Goal: Task Accomplishment & Management: Use online tool/utility

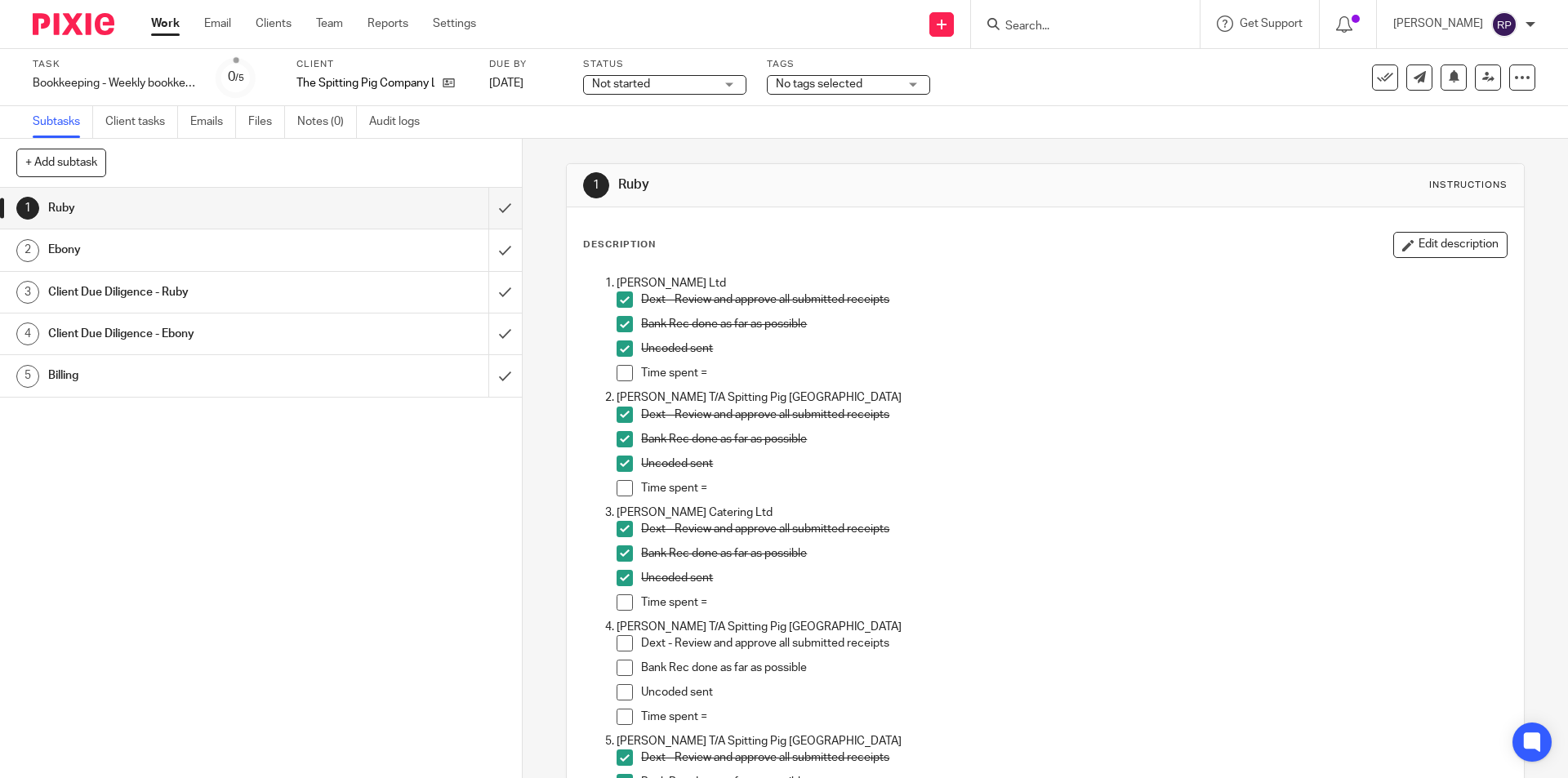
scroll to position [2613, 0]
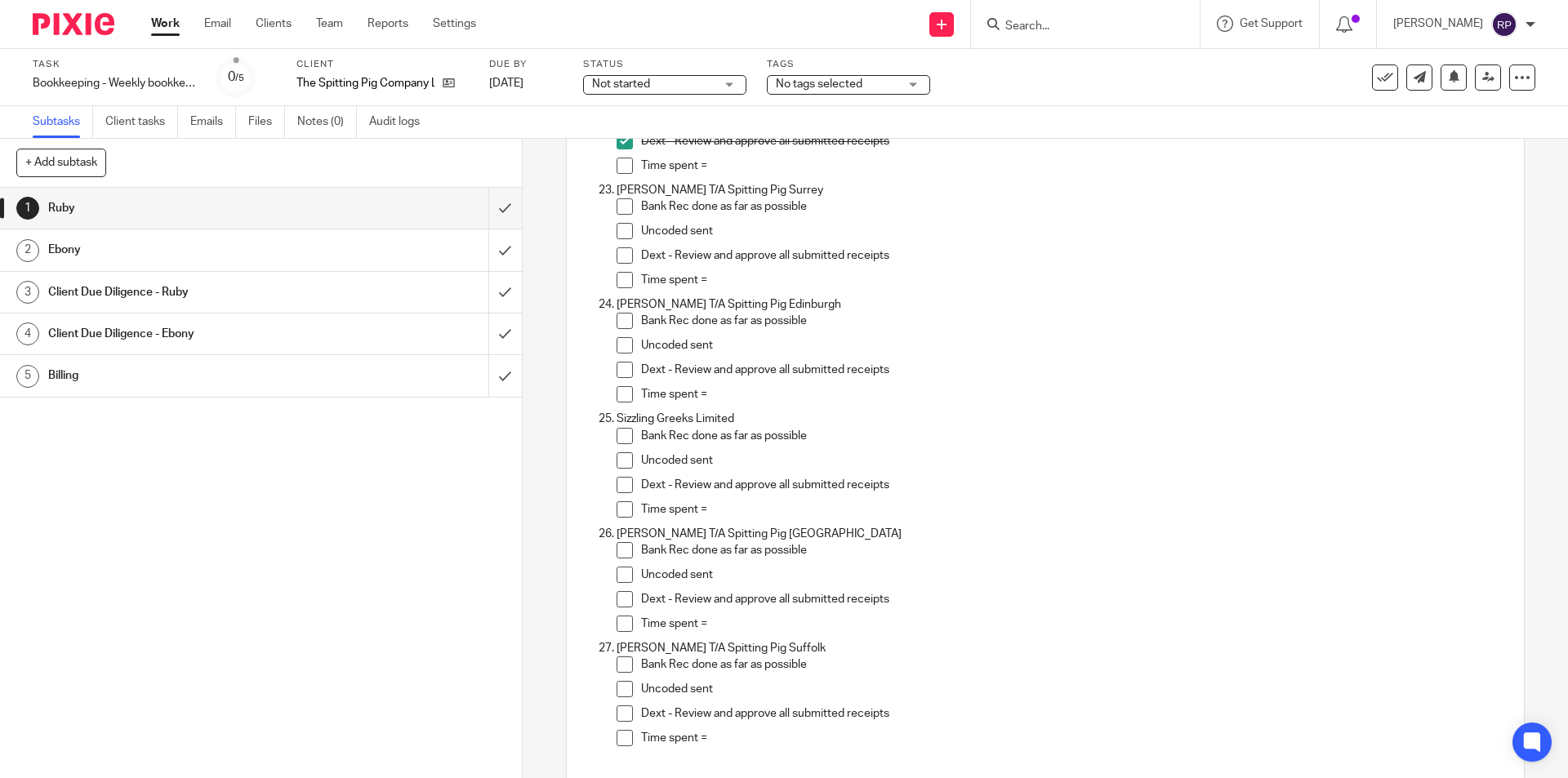
click at [616, 205] on span at bounding box center [625, 207] width 17 height 17
click at [625, 231] on span at bounding box center [625, 231] width 17 height 17
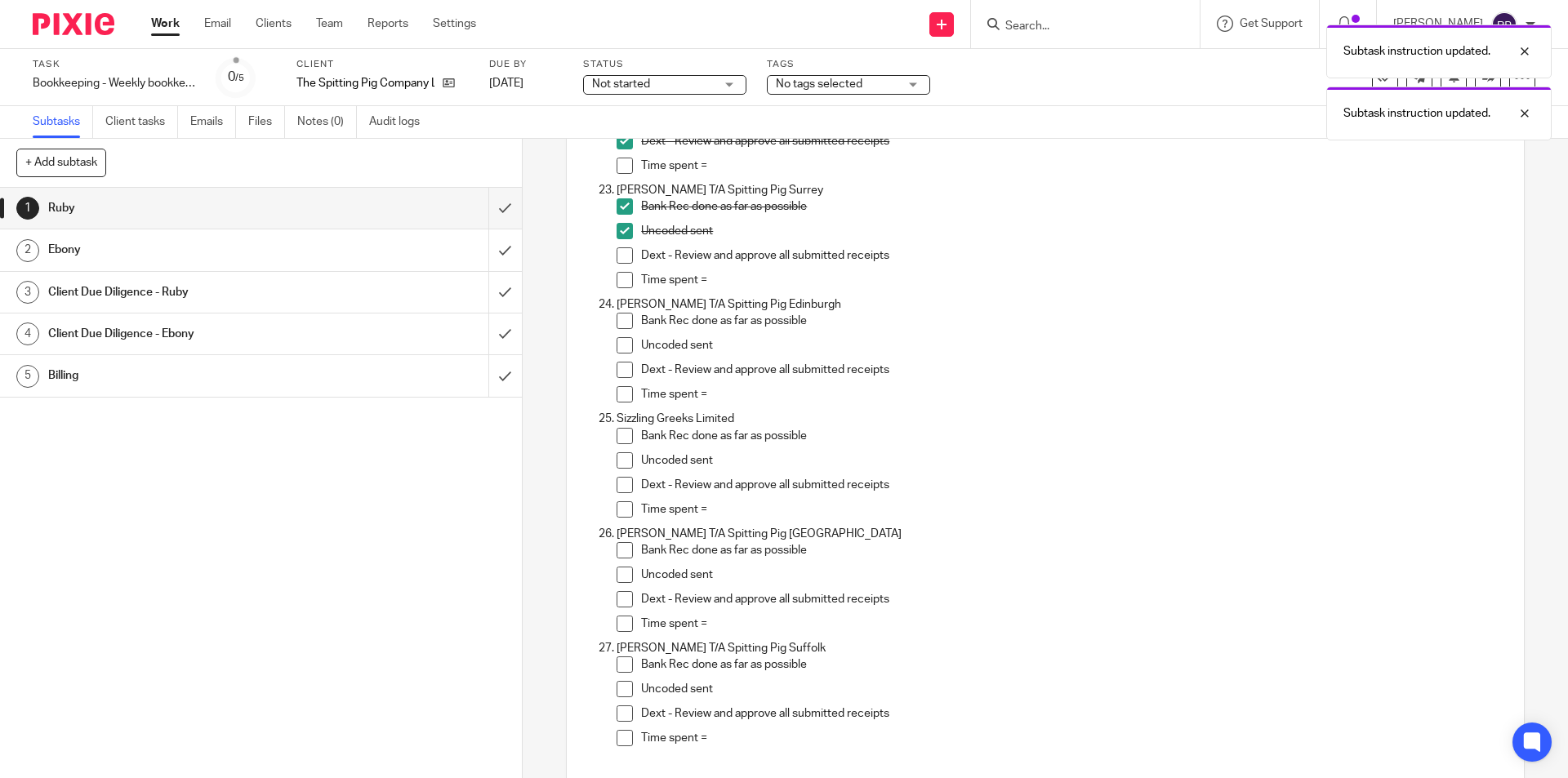
click at [620, 254] on span at bounding box center [625, 256] width 17 height 17
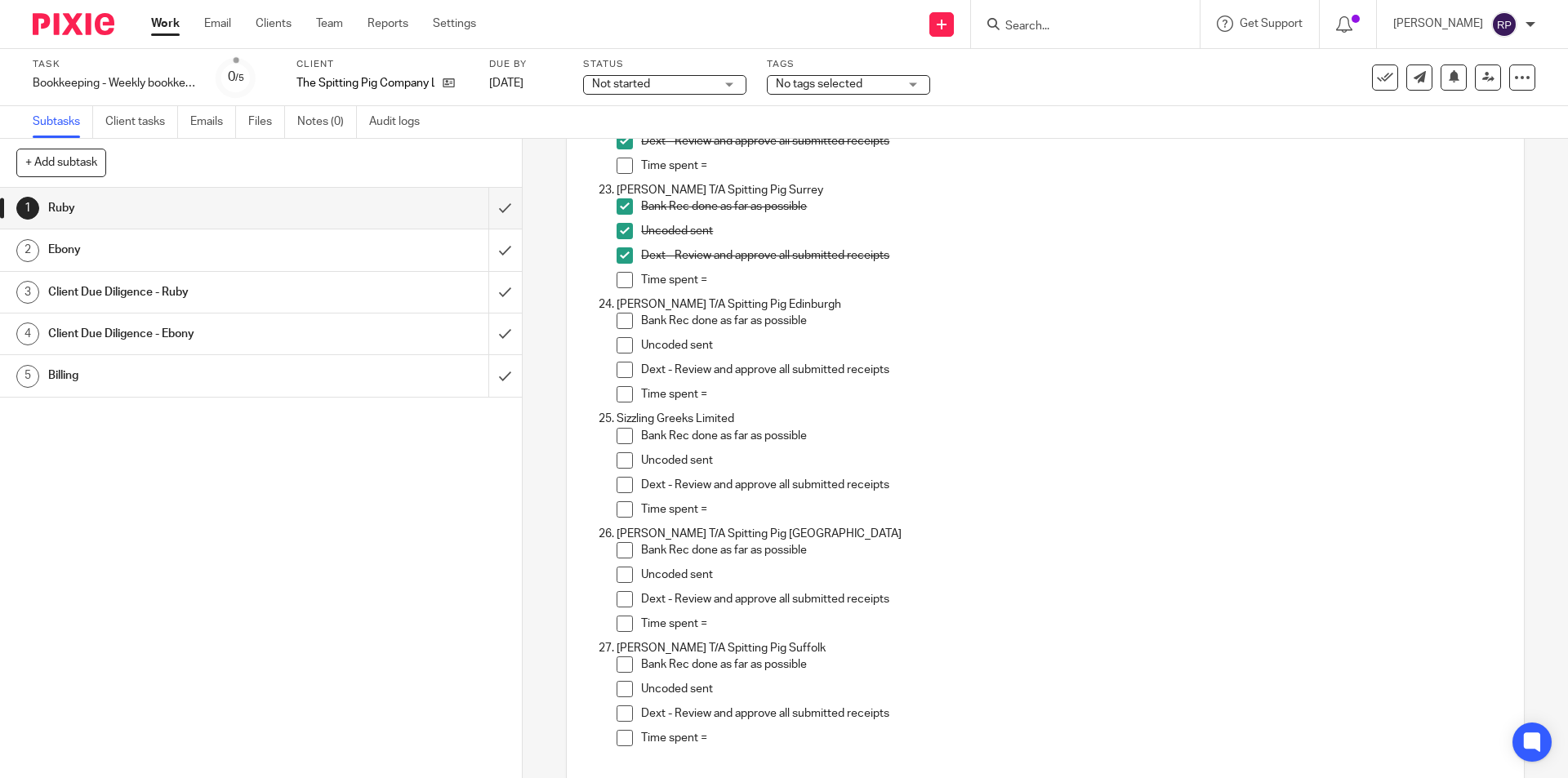
click at [620, 315] on span at bounding box center [625, 321] width 17 height 17
click at [620, 349] on span at bounding box center [625, 345] width 17 height 17
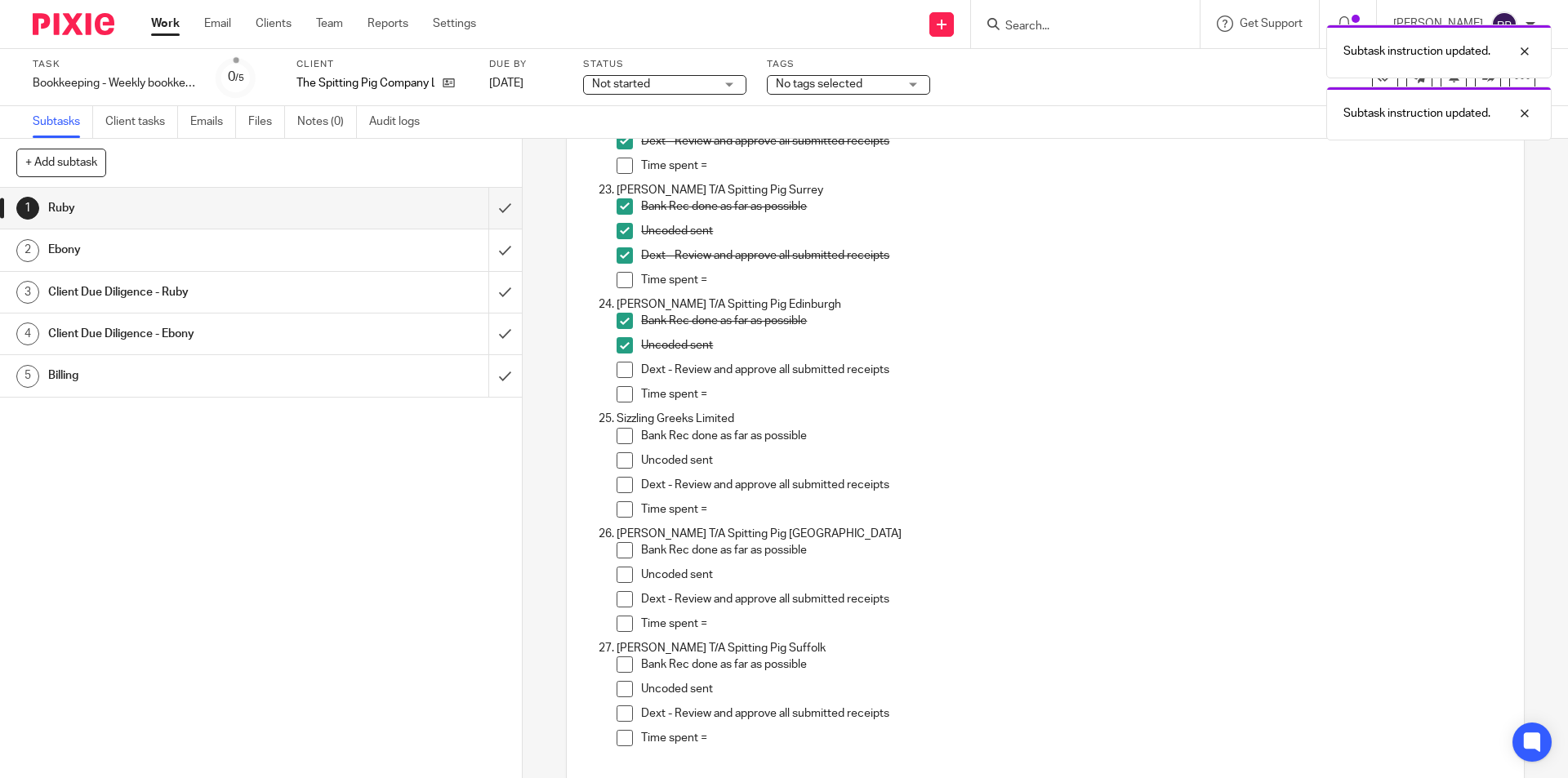
click at [616, 372] on span at bounding box center [625, 370] width 17 height 17
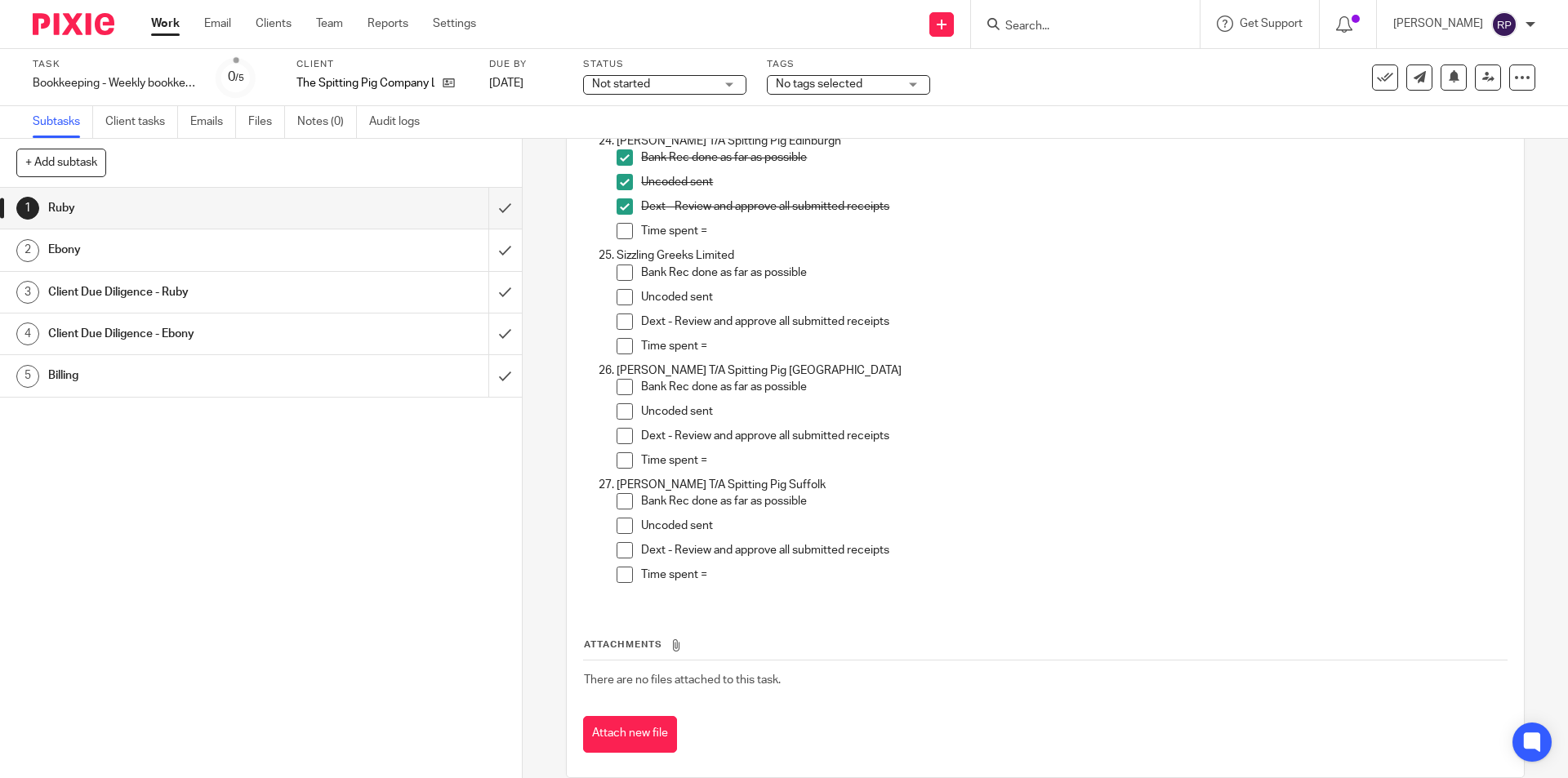
scroll to position [2801, 0]
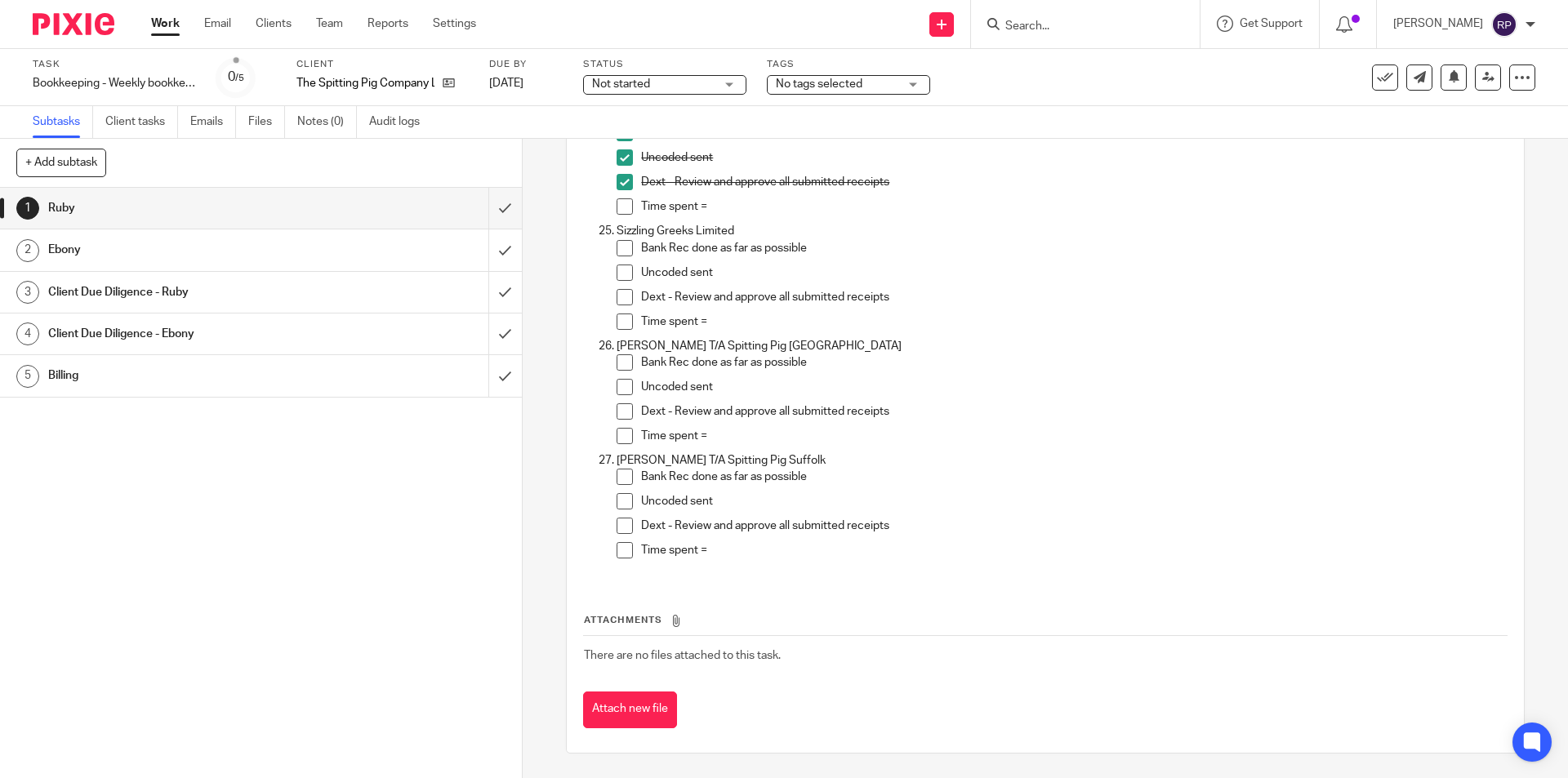
click at [143, 239] on h1 "Ebony" at bounding box center [189, 250] width 282 height 24
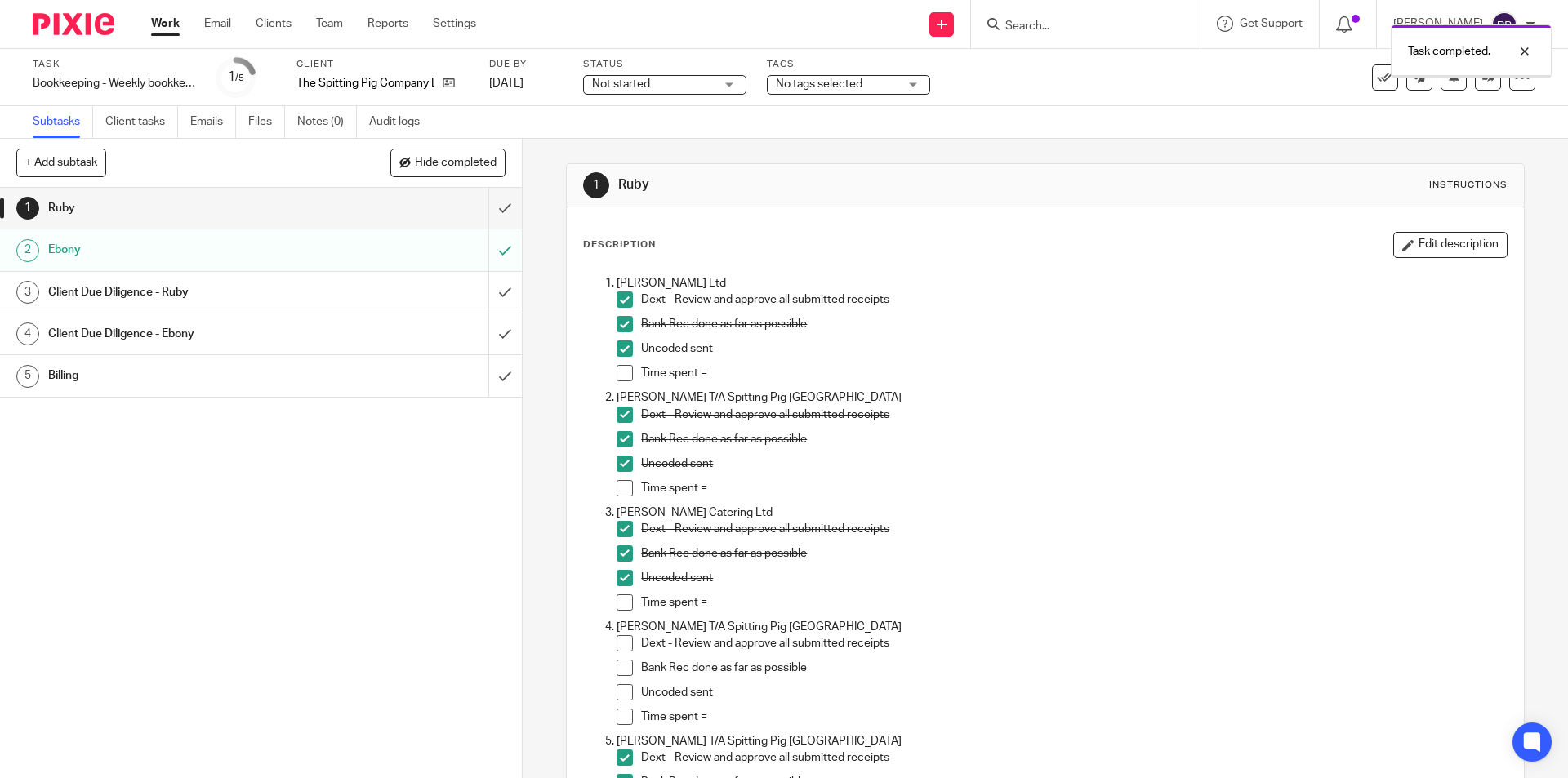
click at [364, 292] on div "Client Due Diligence - Ruby" at bounding box center [260, 292] width 424 height 24
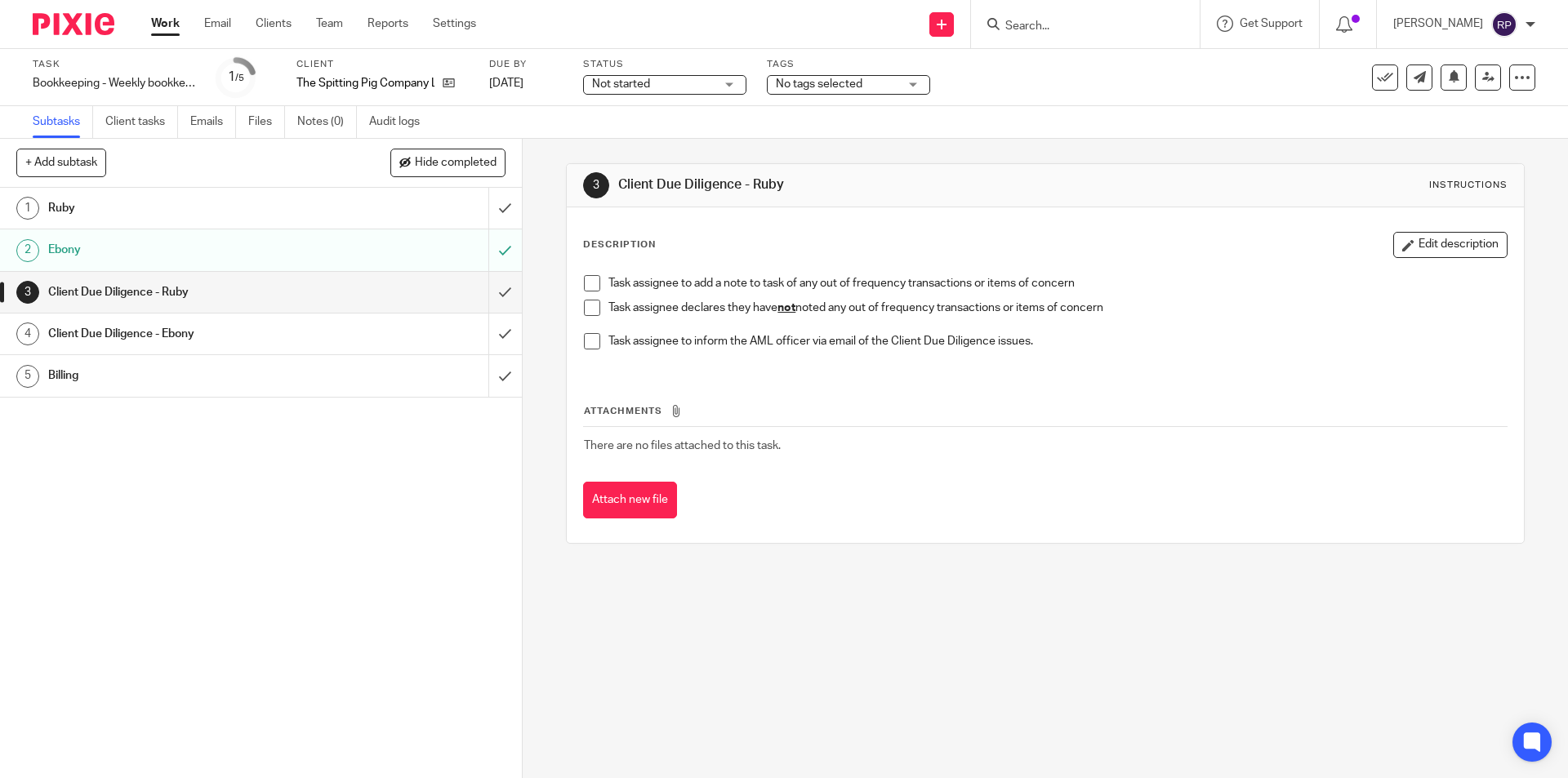
click at [587, 312] on span at bounding box center [592, 308] width 17 height 17
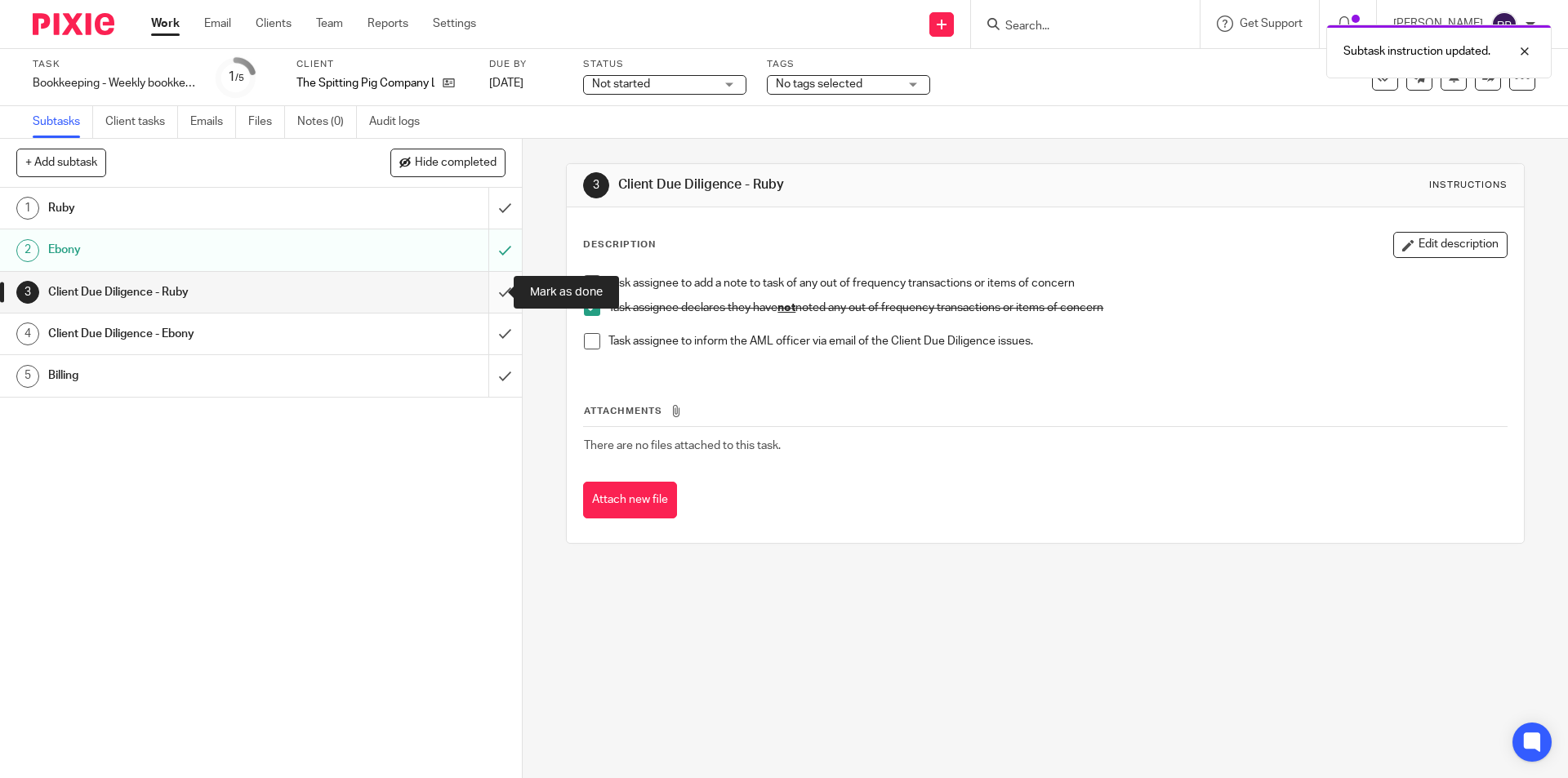
click at [493, 289] on input "submit" at bounding box center [261, 292] width 522 height 41
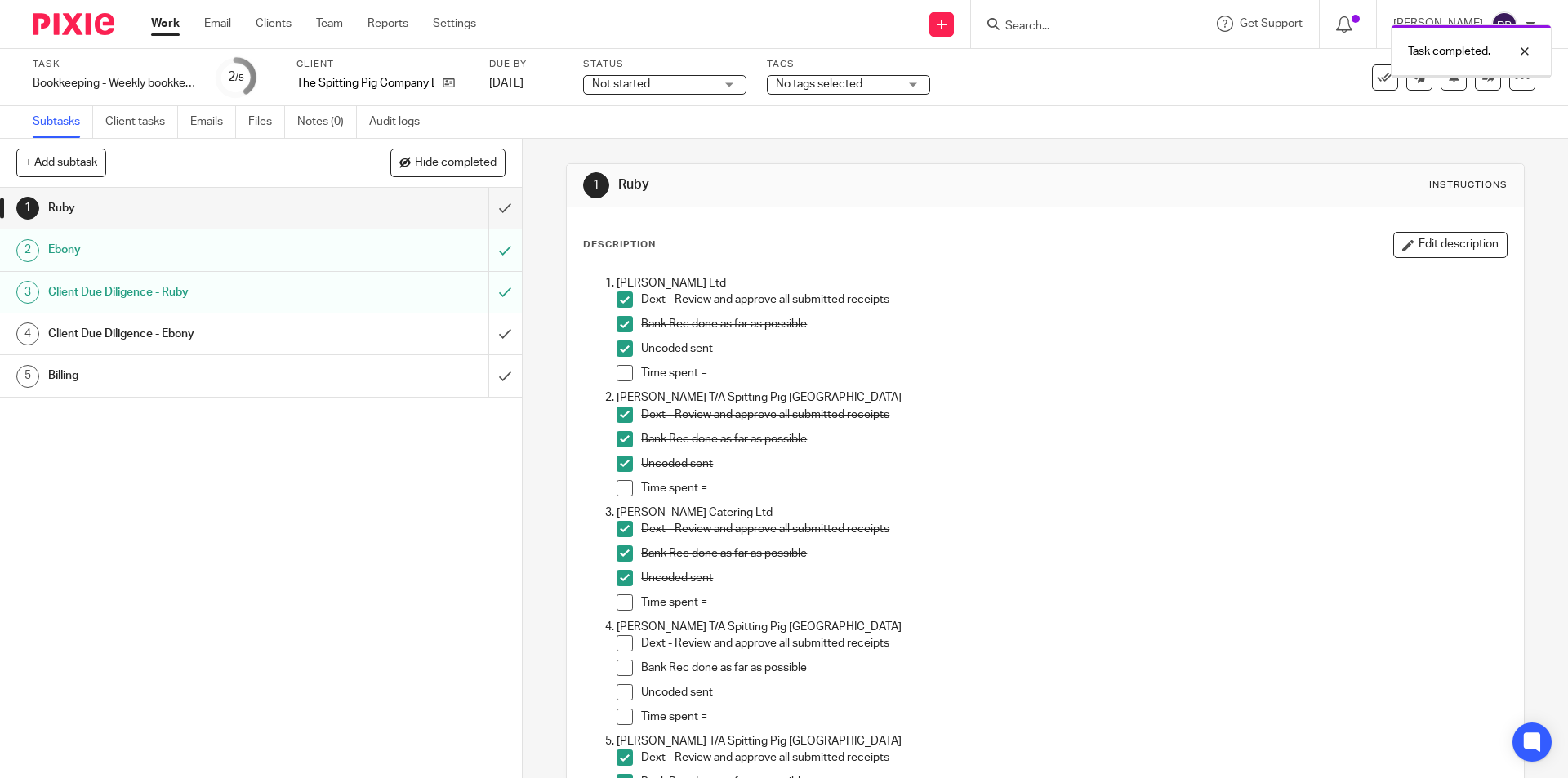
click at [404, 331] on div "Client Due Diligence - Ebony" at bounding box center [260, 334] width 424 height 24
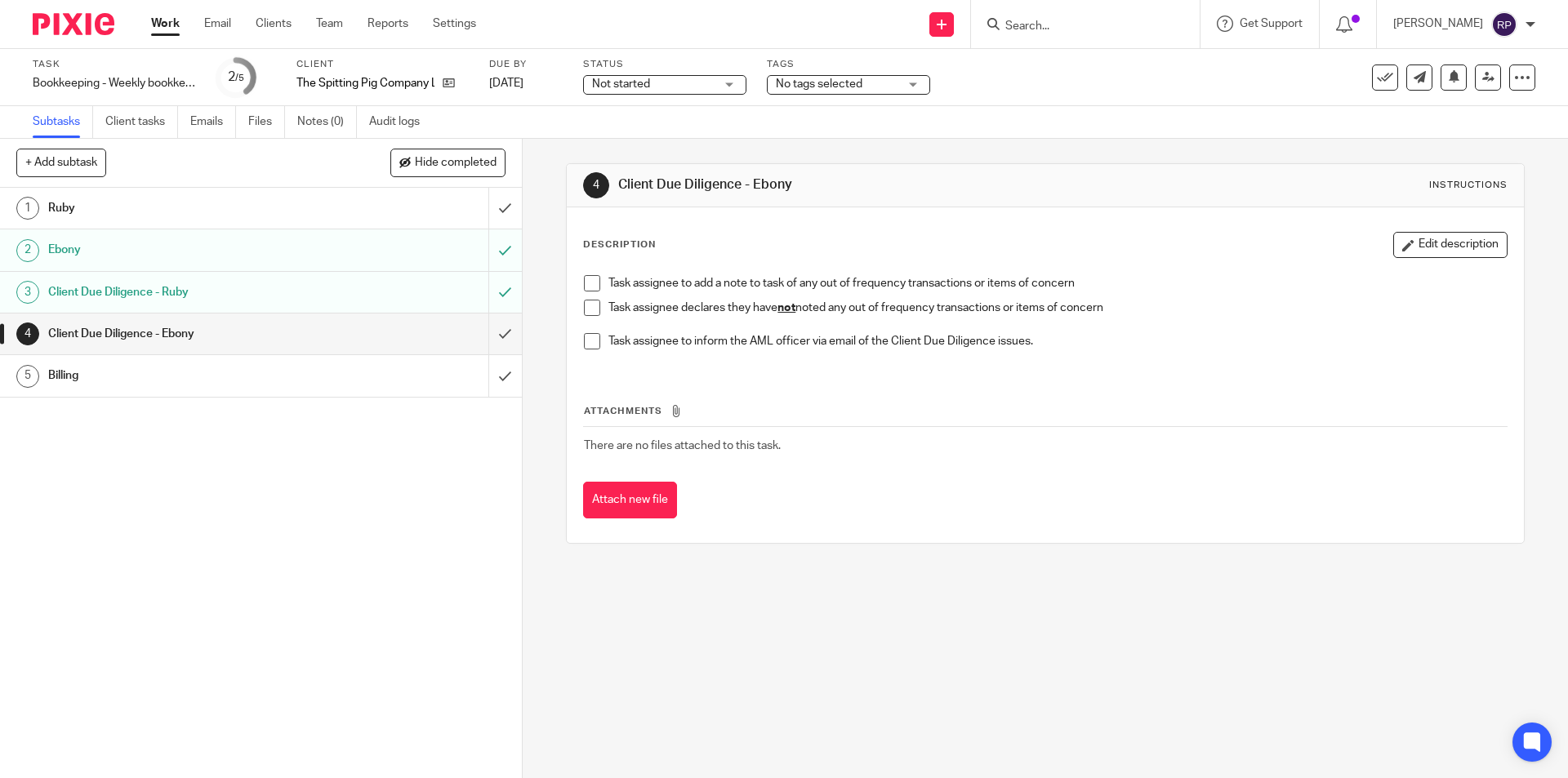
click at [491, 330] on input "submit" at bounding box center [261, 334] width 522 height 41
